Goal: Transaction & Acquisition: Purchase product/service

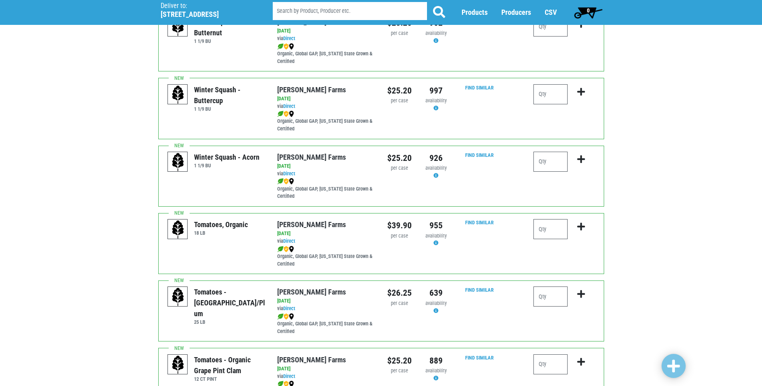
scroll to position [241, 0]
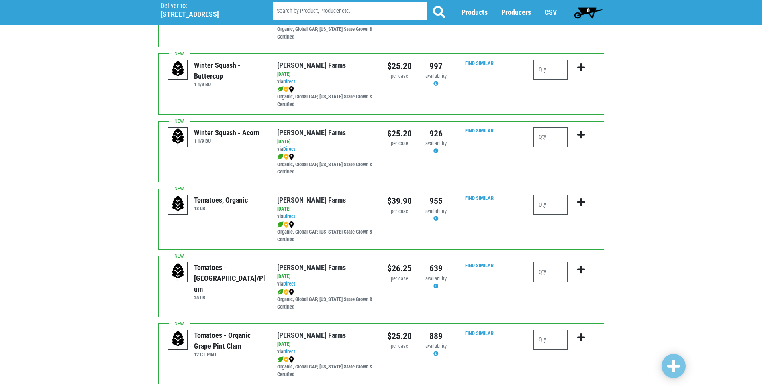
click at [530, 201] on div at bounding box center [563, 219] width 73 height 49
click at [546, 208] on input "number" at bounding box center [550, 205] width 34 height 20
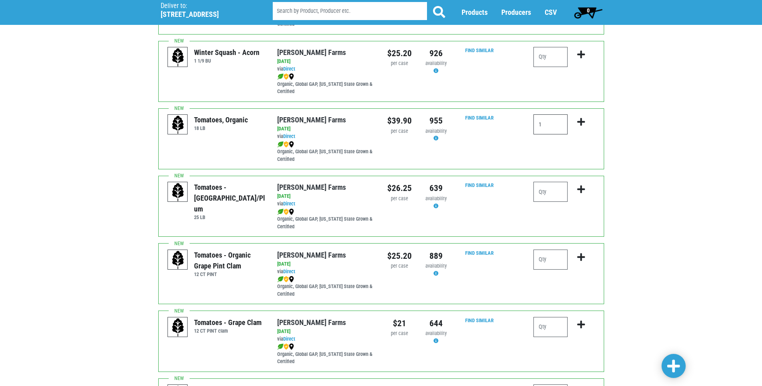
type input "1"
click at [550, 332] on input "number" at bounding box center [550, 327] width 34 height 20
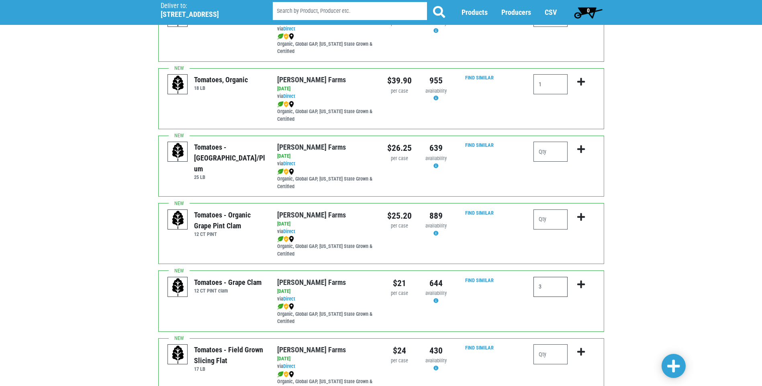
scroll to position [442, 0]
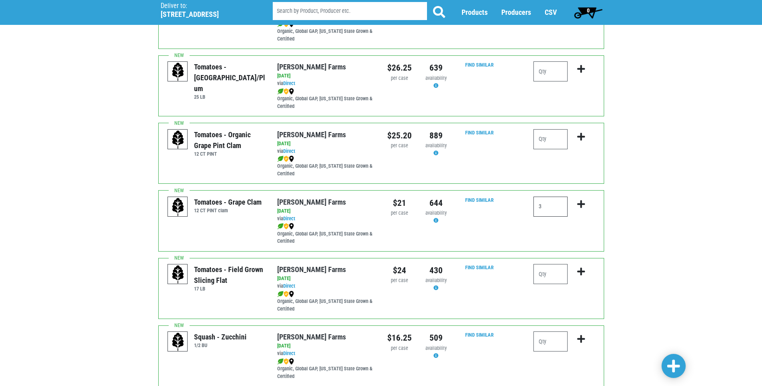
type input "3"
click at [550, 282] on input "number" at bounding box center [550, 274] width 34 height 20
type input "4"
click at [547, 334] on input "number" at bounding box center [550, 342] width 34 height 20
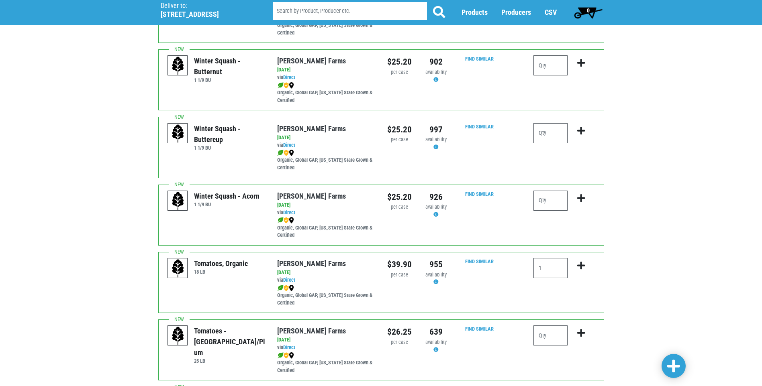
scroll to position [120, 0]
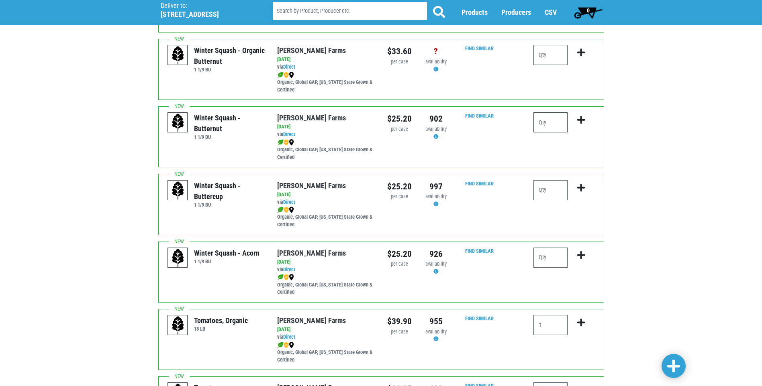
click at [551, 127] on input "number" at bounding box center [550, 122] width 34 height 20
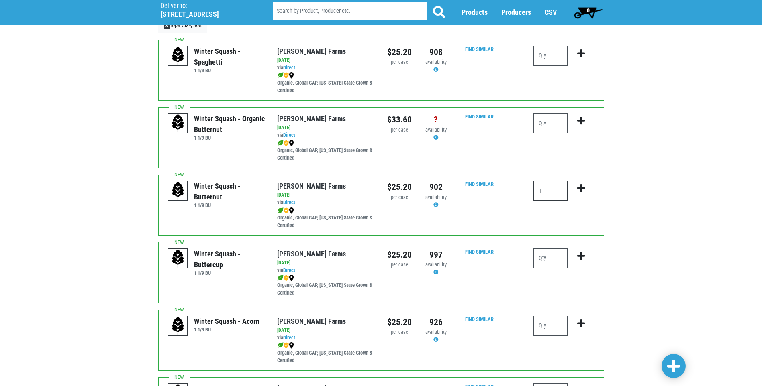
scroll to position [40, 0]
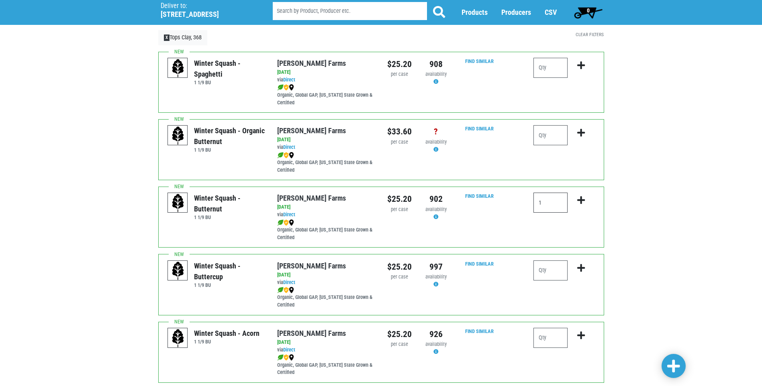
type input "1"
click at [557, 70] on input "number" at bounding box center [550, 68] width 34 height 20
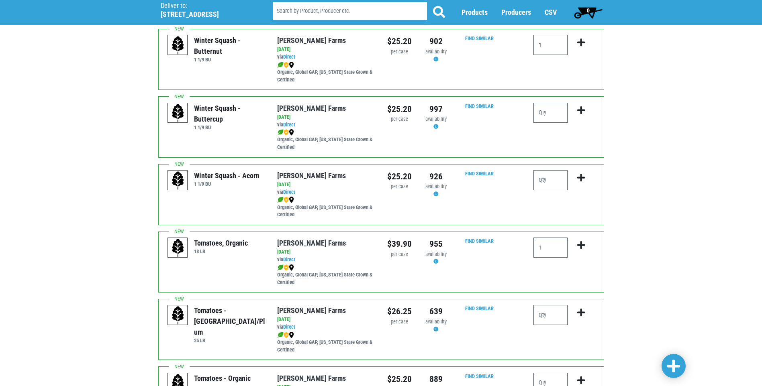
scroll to position [201, 0]
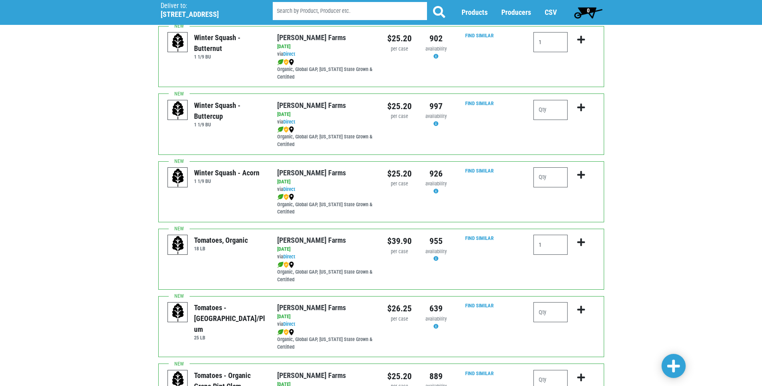
type input "1"
click at [553, 182] on input "number" at bounding box center [550, 177] width 34 height 20
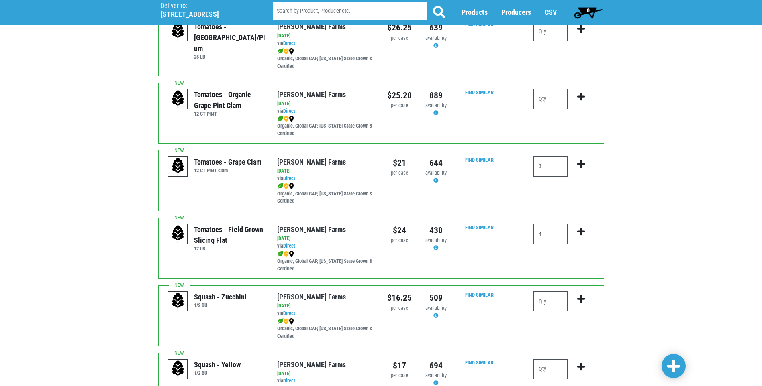
scroll to position [642, 0]
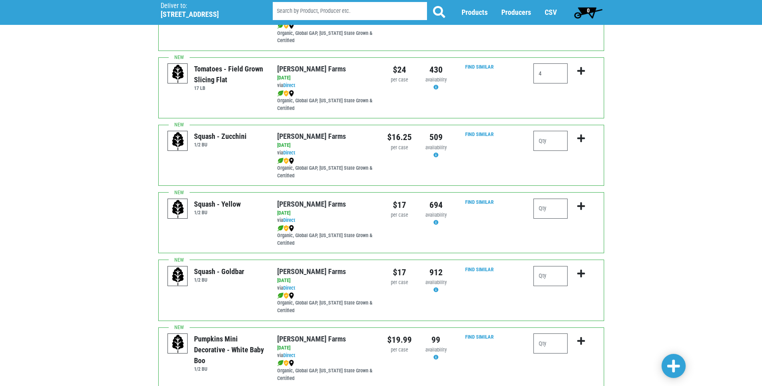
type input "1"
click at [562, 208] on input "number" at bounding box center [550, 209] width 34 height 20
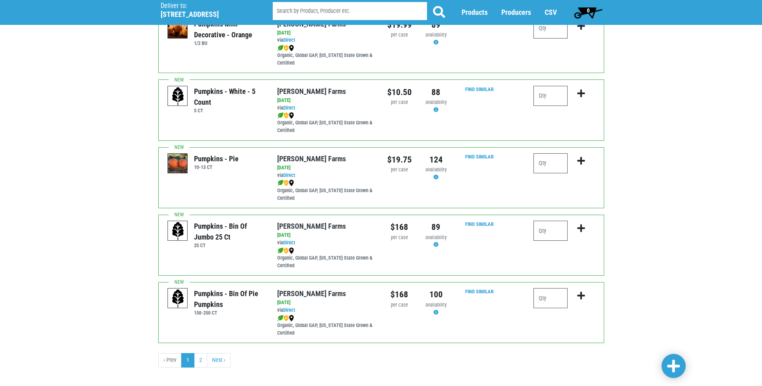
scroll to position [1101, 0]
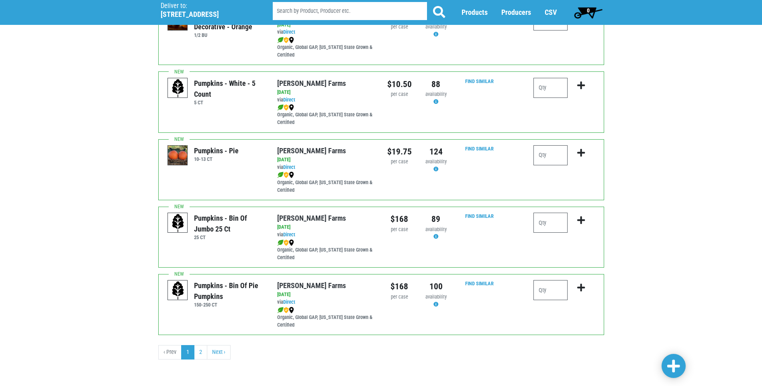
type input "1"
click at [675, 367] on span at bounding box center [673, 366] width 13 height 14
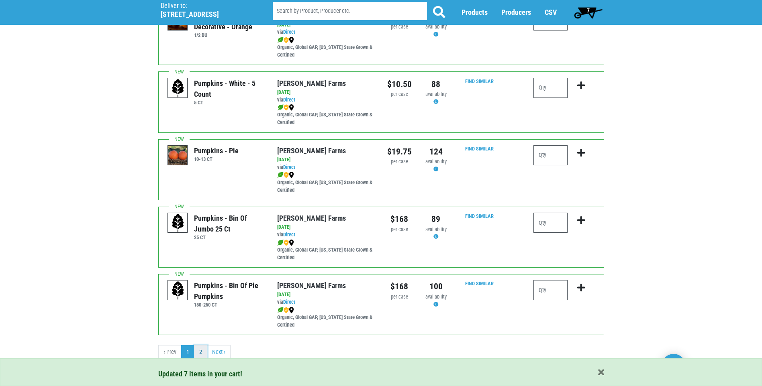
click at [206, 356] on link "2" at bounding box center [200, 352] width 13 height 14
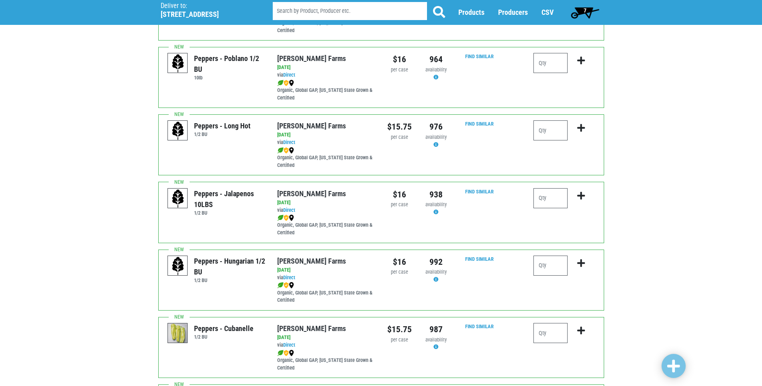
scroll to position [120, 0]
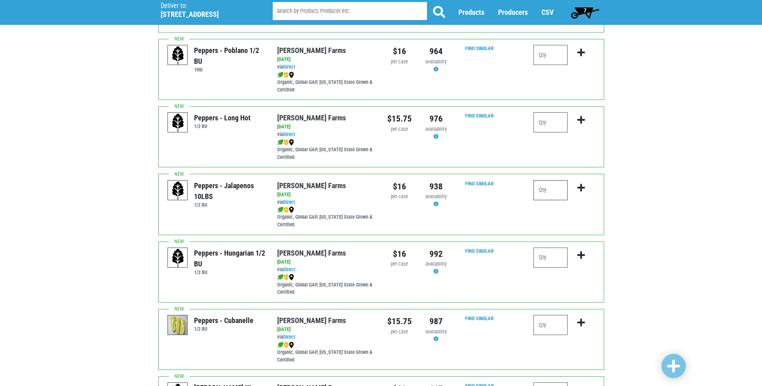
click at [547, 196] on input "number" at bounding box center [550, 190] width 34 height 20
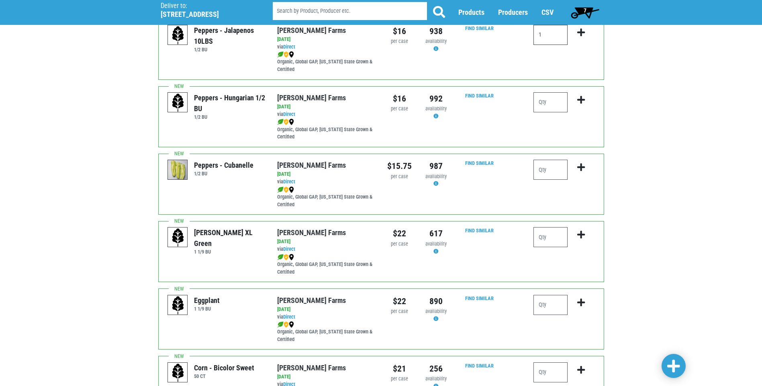
scroll to position [281, 0]
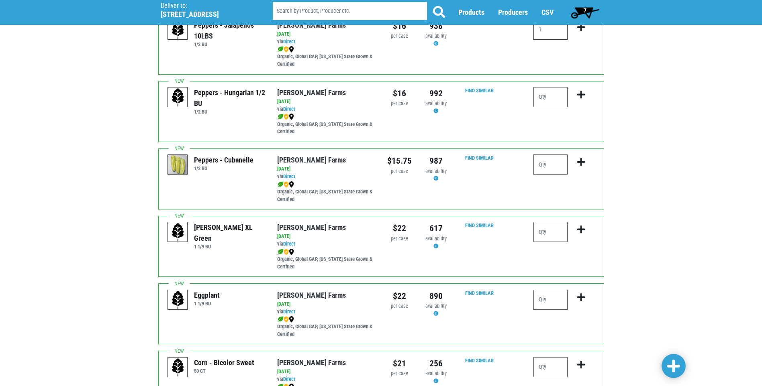
type input "1"
click at [556, 233] on input "number" at bounding box center [550, 232] width 34 height 20
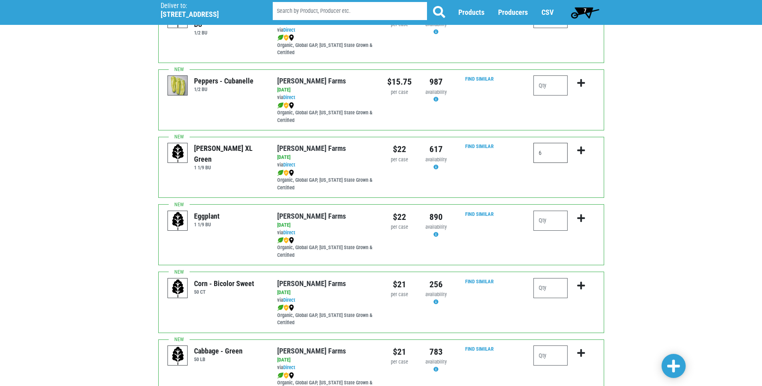
scroll to position [442, 0]
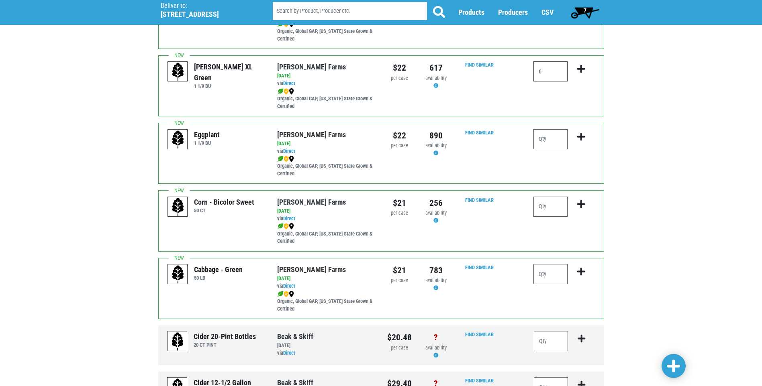
type input "6"
click at [553, 141] on input "number" at bounding box center [550, 139] width 34 height 20
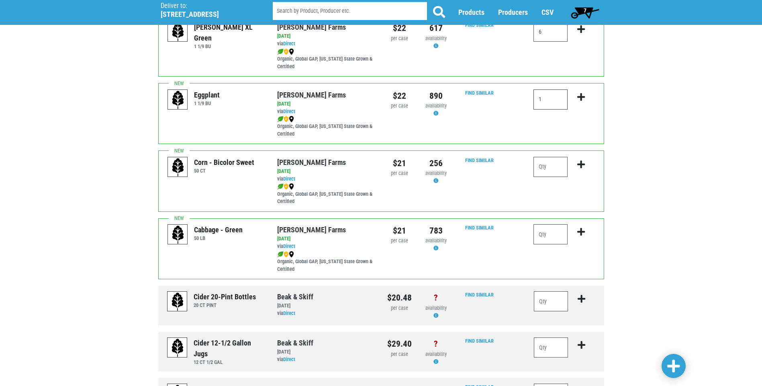
scroll to position [564, 0]
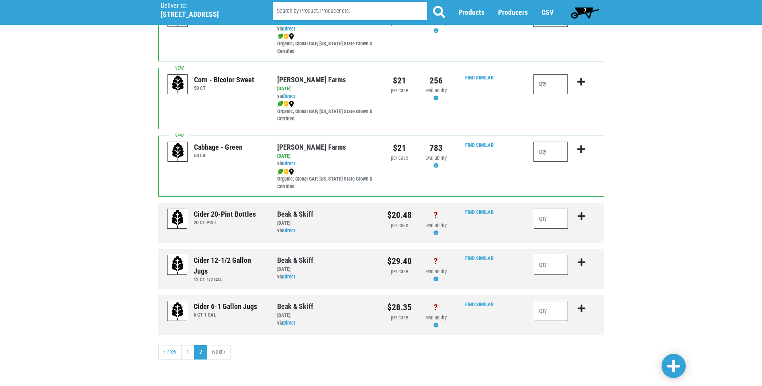
type input "1"
click at [548, 315] on input "number" at bounding box center [551, 311] width 35 height 20
click at [438, 325] on icon at bounding box center [435, 325] width 5 height 5
click at [436, 326] on icon at bounding box center [435, 325] width 5 height 5
click at [536, 309] on input "number" at bounding box center [551, 311] width 35 height 20
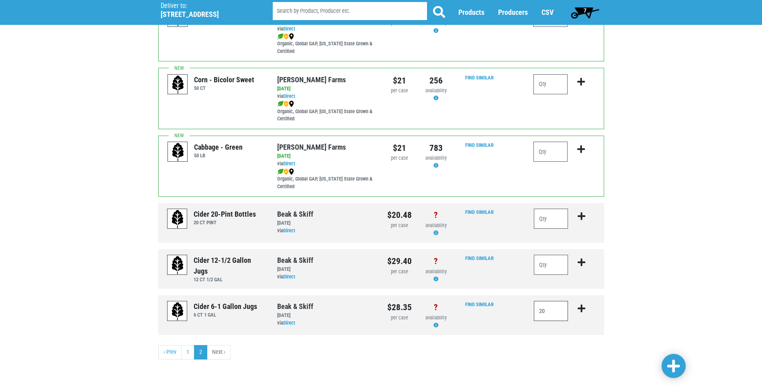
type input "20"
click at [551, 268] on input "number" at bounding box center [551, 265] width 35 height 20
type input "20"
click at [546, 224] on input "number" at bounding box center [551, 219] width 35 height 20
type input "1"
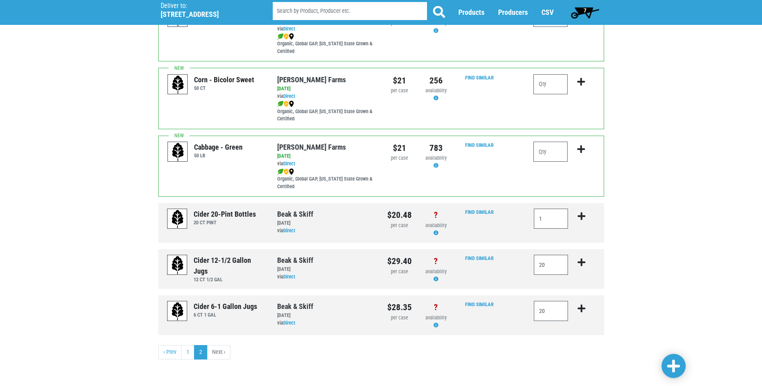
click at [675, 364] on span at bounding box center [673, 366] width 13 height 14
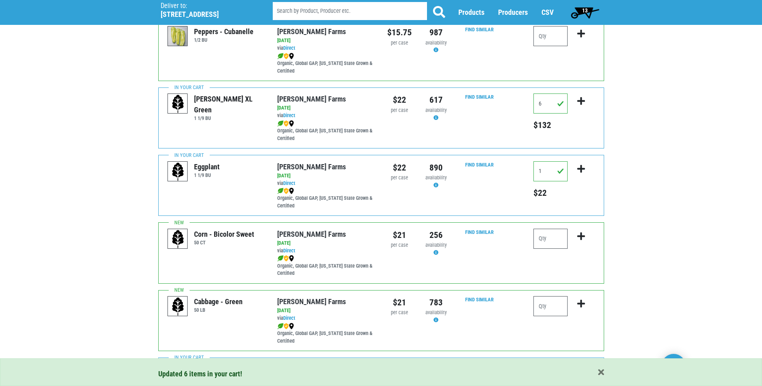
scroll to position [404, 0]
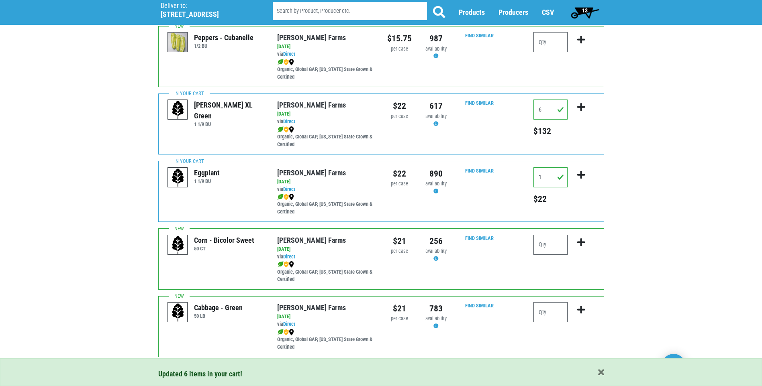
click at [590, 15] on span "13" at bounding box center [585, 12] width 36 height 16
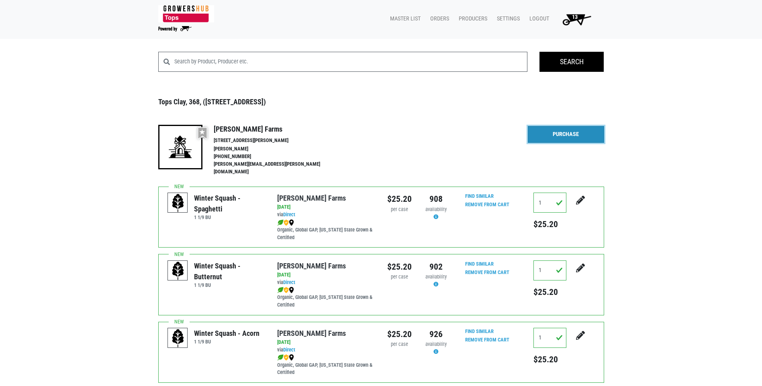
click at [573, 133] on link "Purchase" at bounding box center [566, 134] width 76 height 17
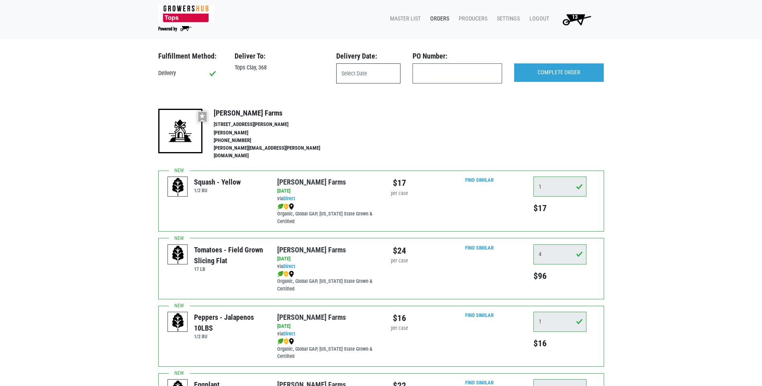
click at [378, 75] on input "text" at bounding box center [368, 73] width 64 height 20
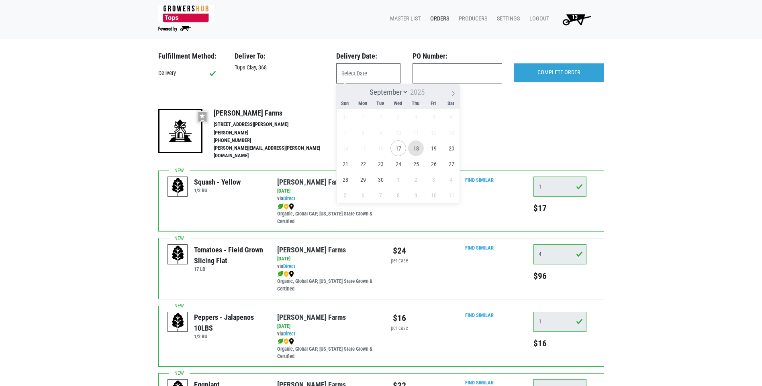
click at [416, 153] on span "18" at bounding box center [416, 149] width 16 height 16
type input "2025-09-18"
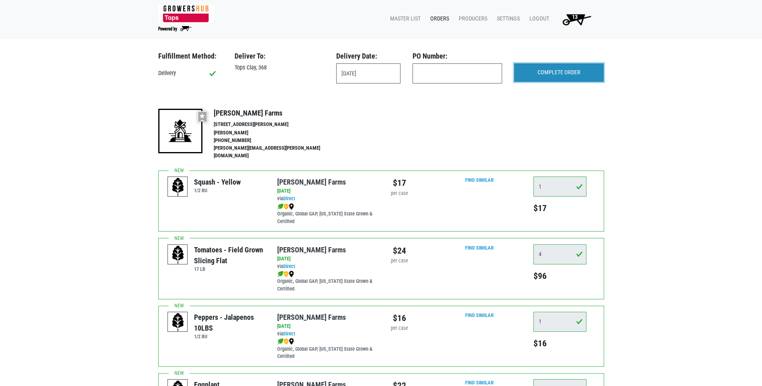
click at [559, 79] on input "COMPLETE ORDER" at bounding box center [559, 72] width 90 height 18
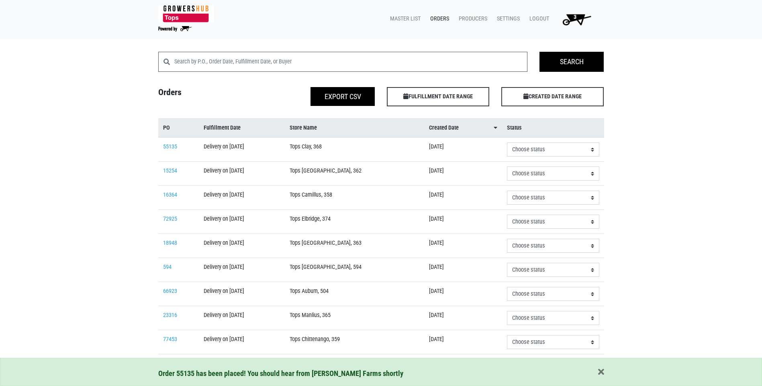
click at [579, 18] on span "3" at bounding box center [574, 20] width 45 height 14
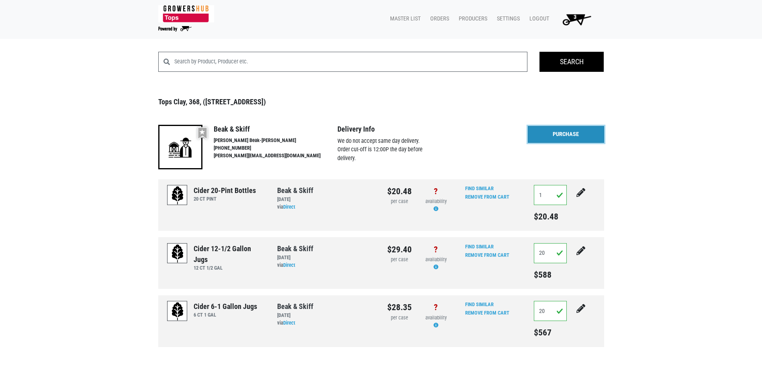
click at [580, 135] on link "Purchase" at bounding box center [566, 134] width 76 height 17
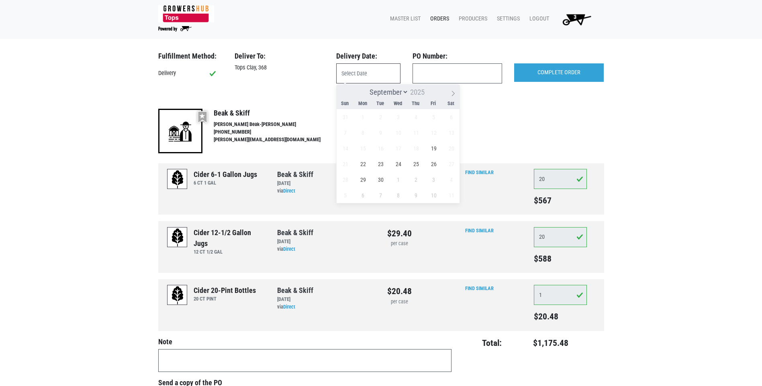
click at [363, 78] on input "text" at bounding box center [368, 73] width 64 height 20
click at [434, 154] on span "19" at bounding box center [434, 149] width 16 height 16
type input "[DATE]"
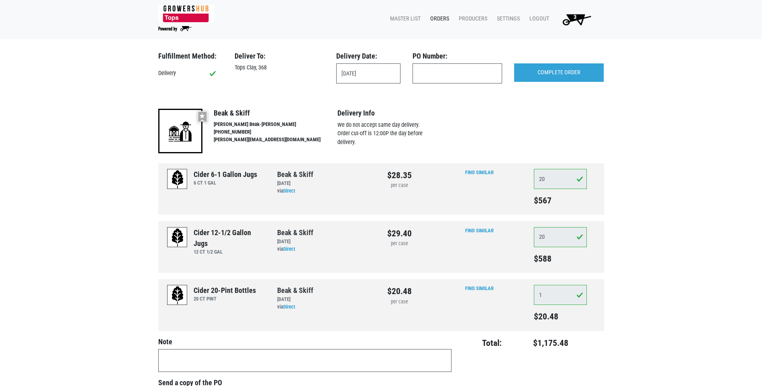
click at [562, 90] on div "COMPLETE ORDER" at bounding box center [559, 71] width 102 height 39
click at [562, 81] on input "COMPLETE ORDER" at bounding box center [559, 72] width 90 height 18
